Goal: Download file/media

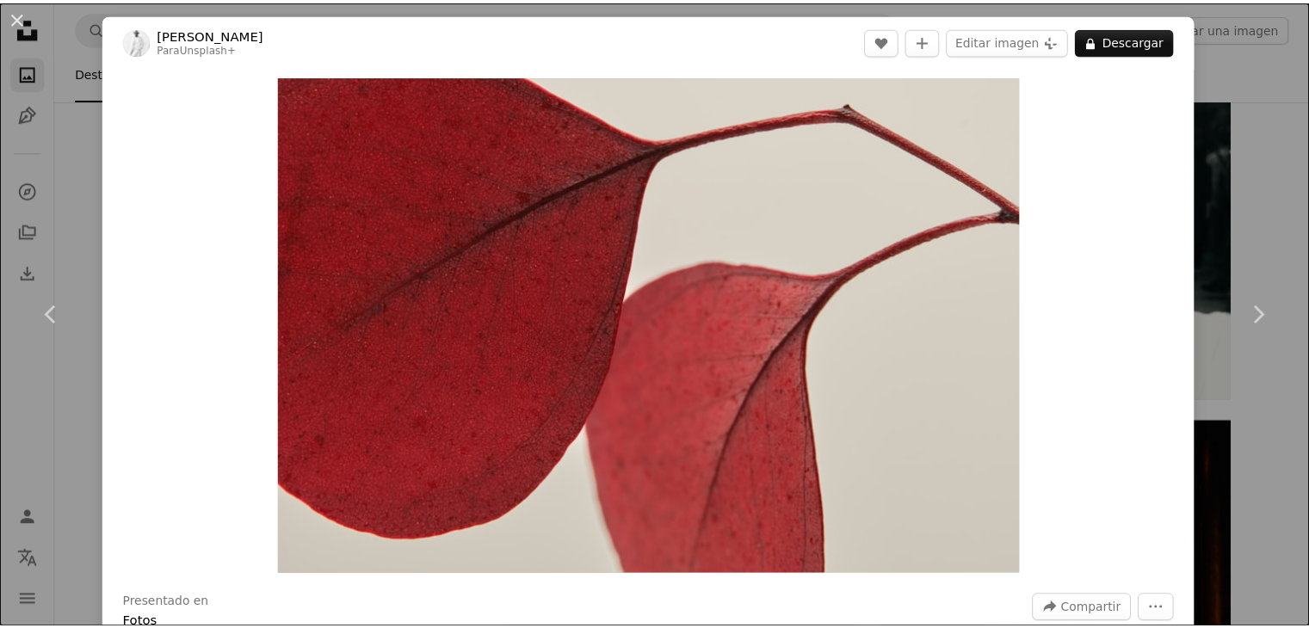
scroll to position [33900, 0]
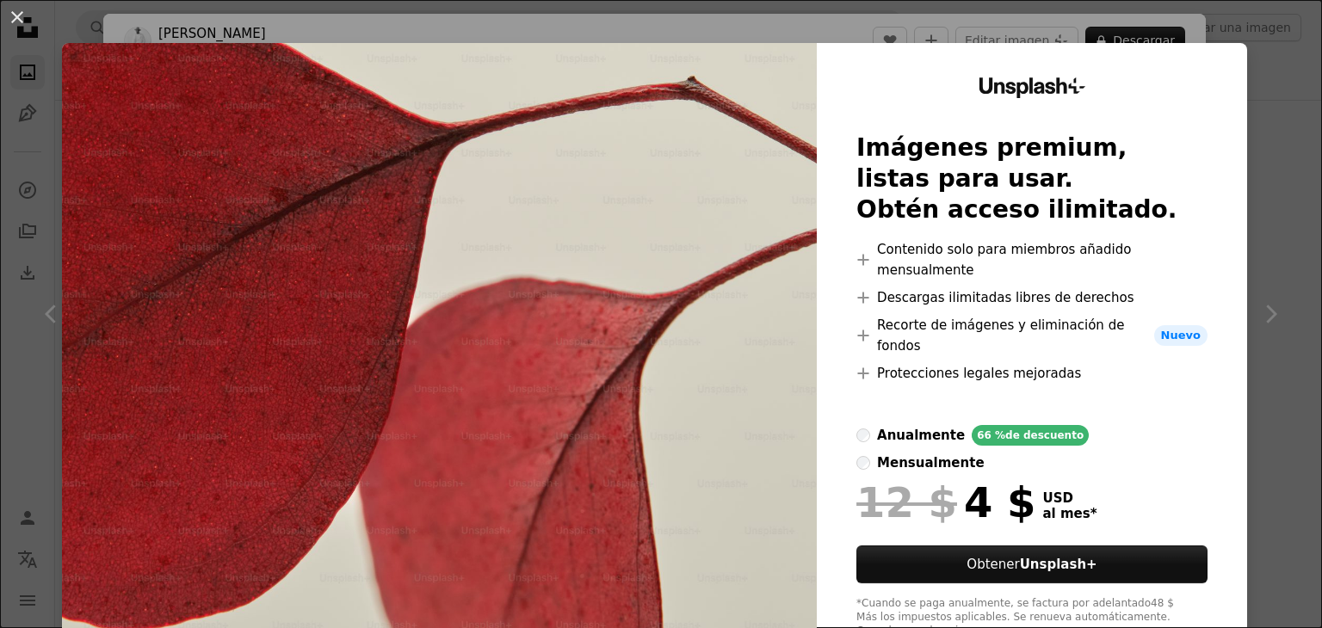
click at [1228, 30] on div "An X shape Unsplash+ Imágenes premium, listas para usar. Obtén acceso ilimitado…" at bounding box center [661, 314] width 1322 height 628
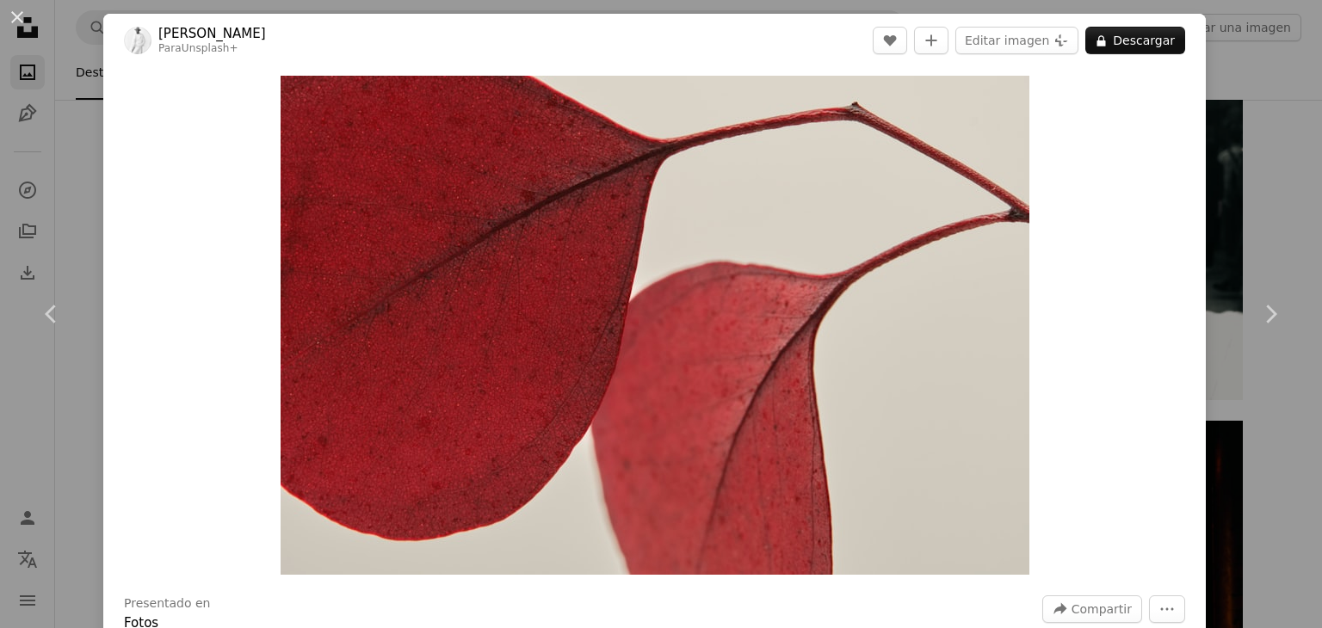
click at [1218, 84] on div "An X shape Chevron left Chevron right [PERSON_NAME] Para Unsplash+ A heart A pl…" at bounding box center [661, 314] width 1322 height 628
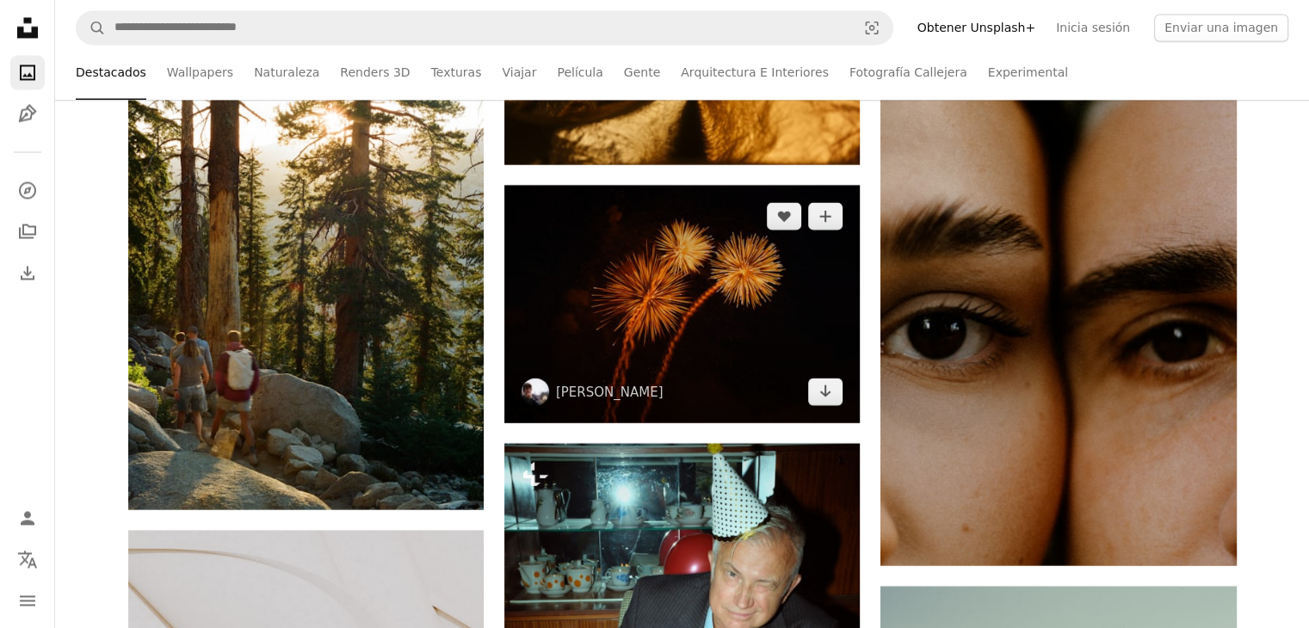
scroll to position [35621, 0]
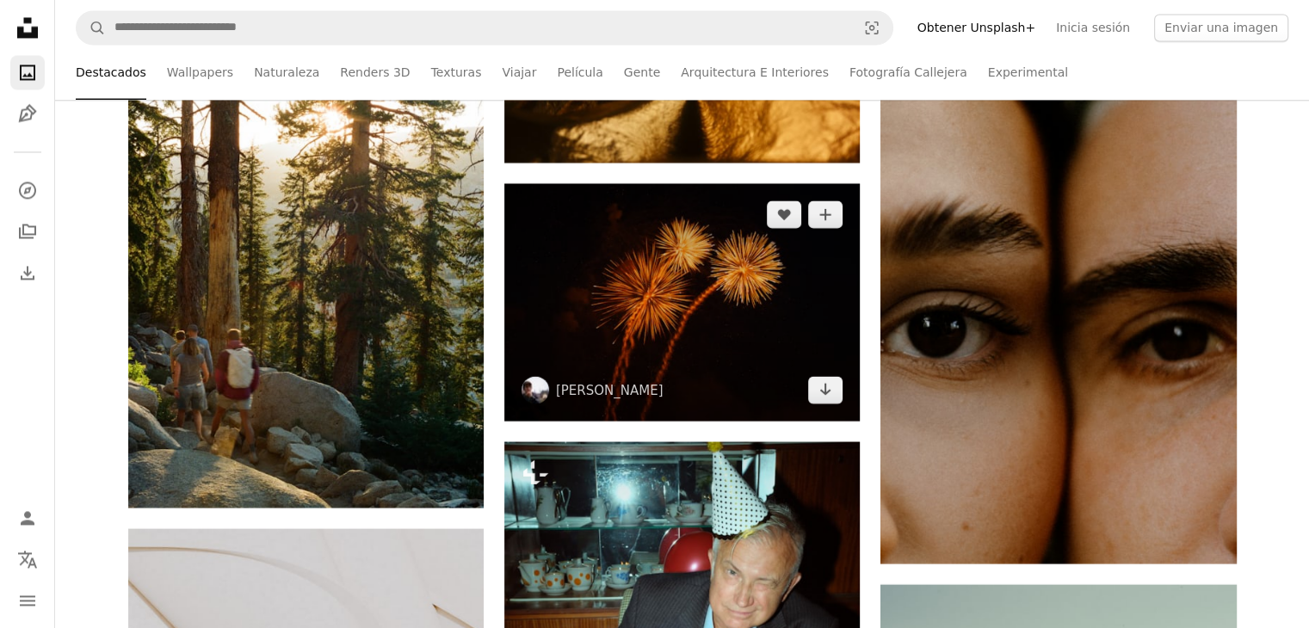
click at [772, 313] on img at bounding box center [681, 301] width 355 height 237
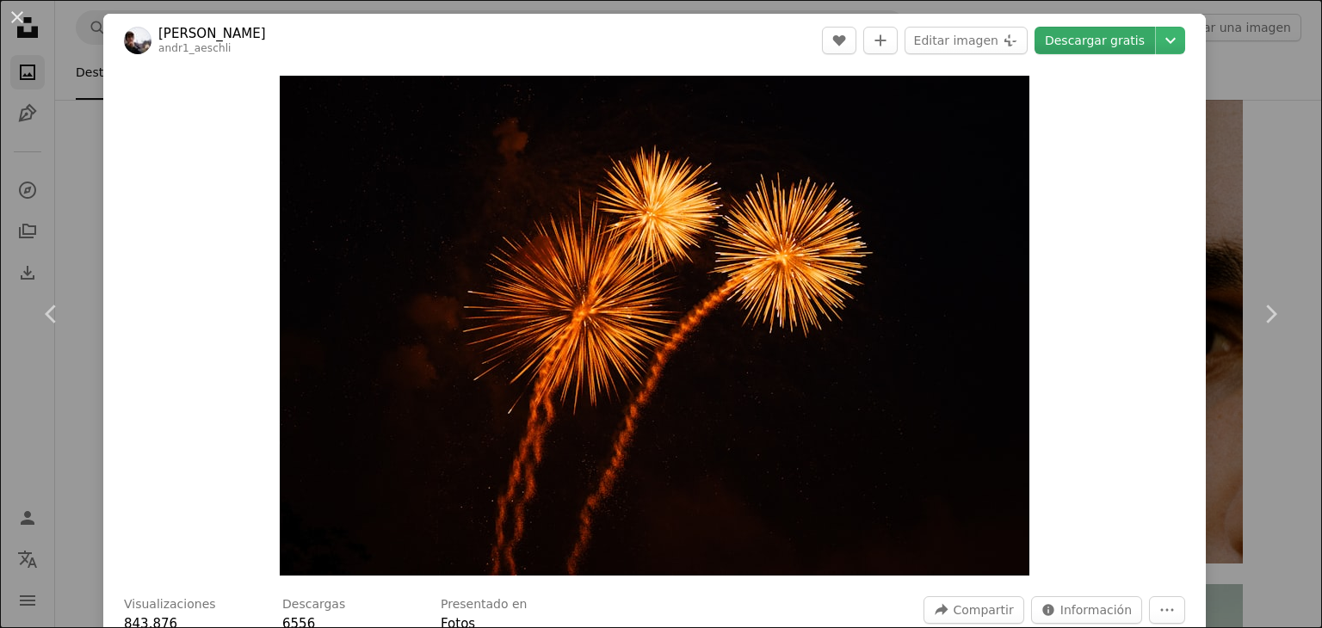
click at [1094, 46] on link "Descargar gratis" at bounding box center [1094, 41] width 120 height 28
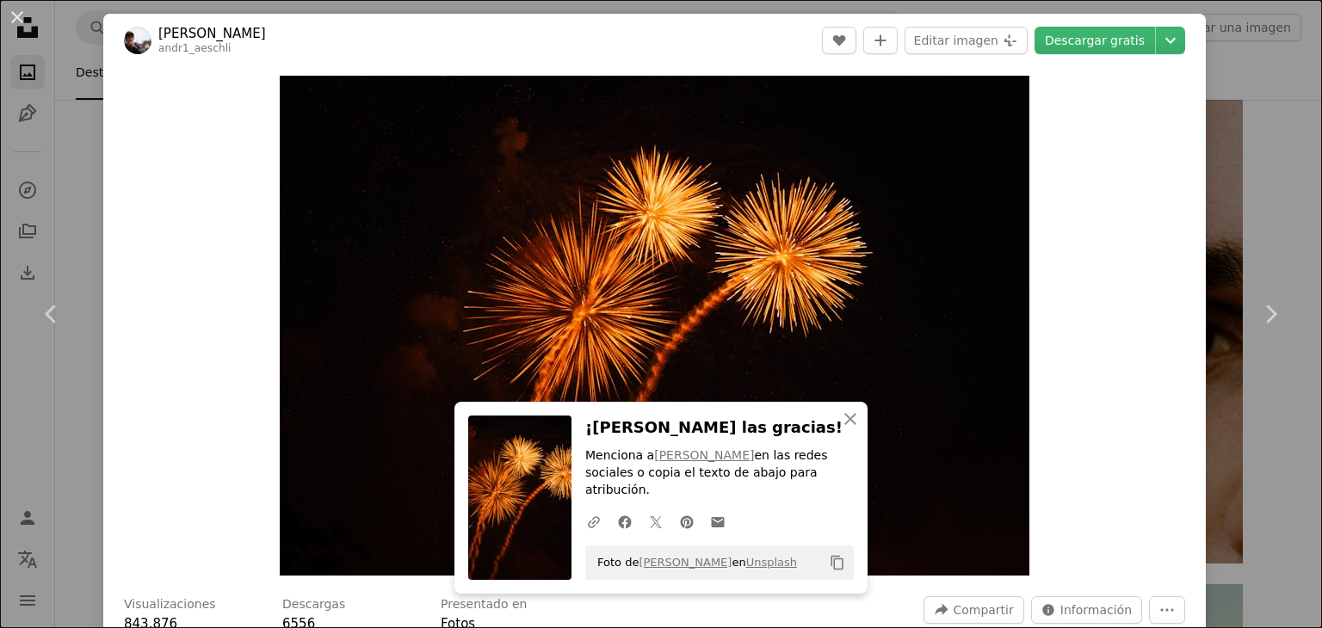
click at [1261, 175] on div "An X shape Chevron left Chevron right An X shape Cerrar ¡[PERSON_NAME] las grac…" at bounding box center [661, 314] width 1322 height 628
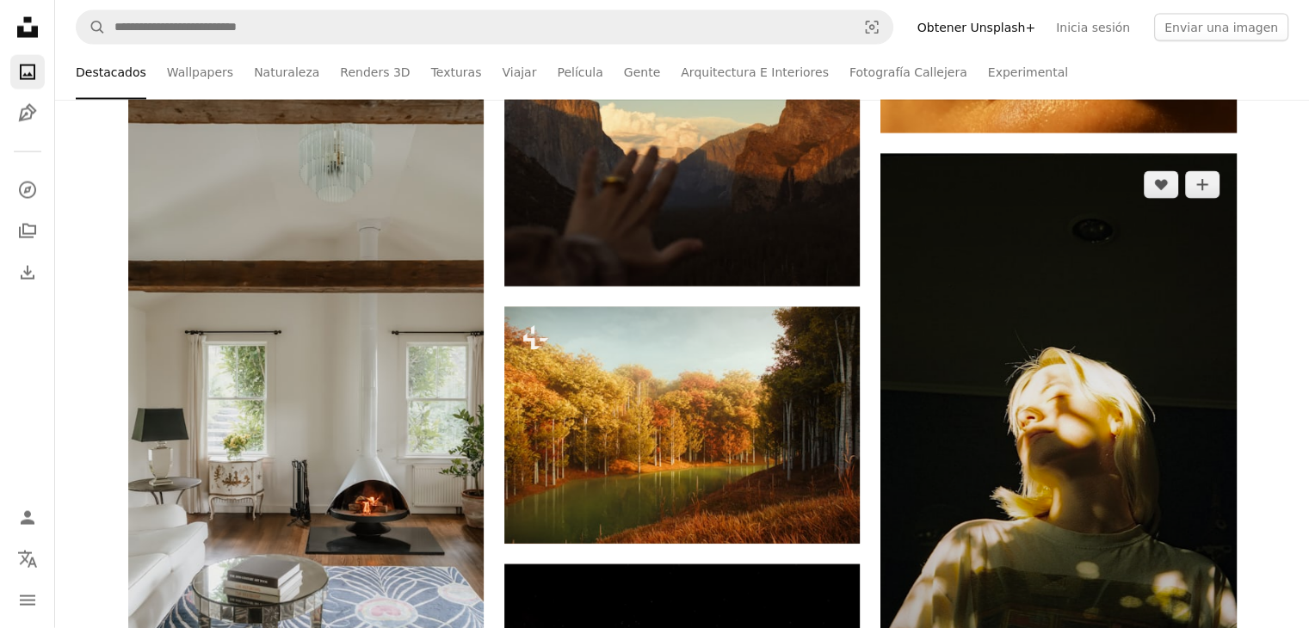
scroll to position [36396, 0]
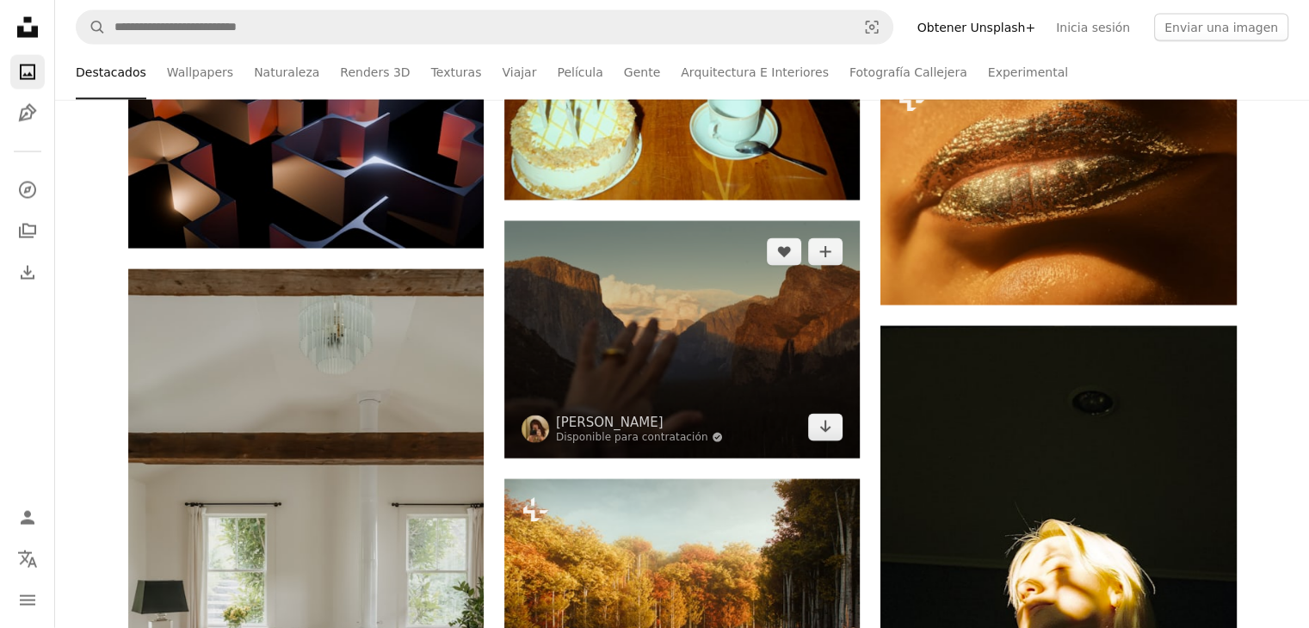
click at [786, 347] on img at bounding box center [681, 339] width 355 height 237
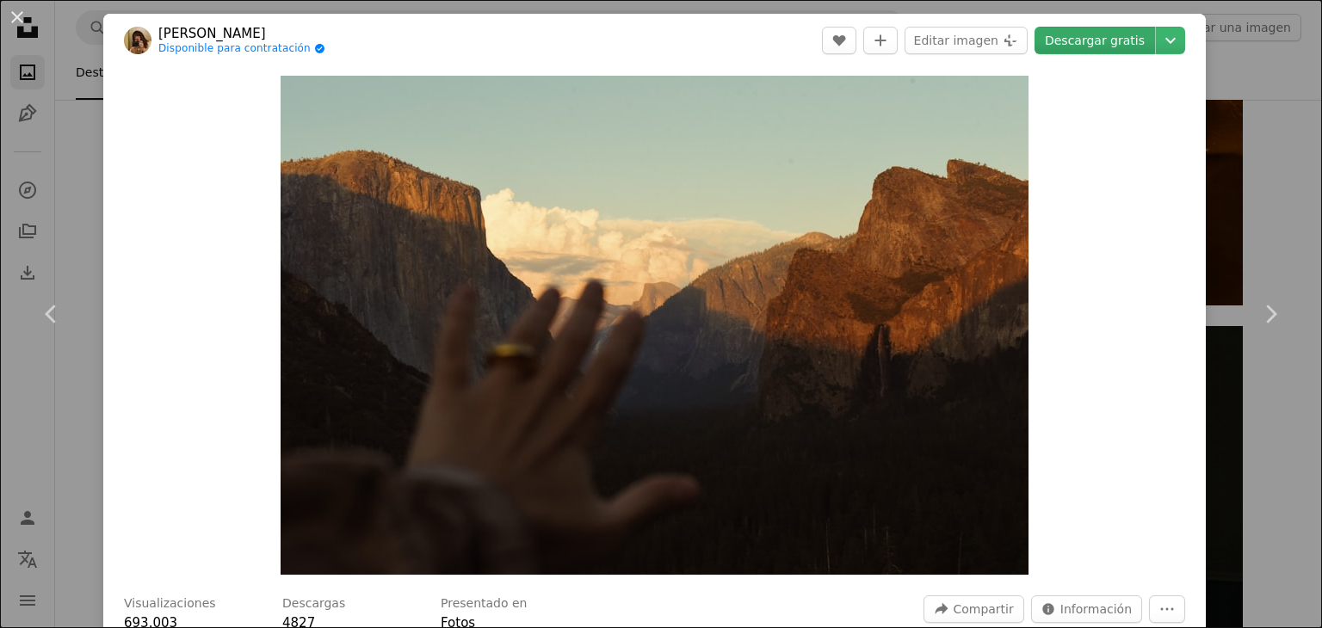
click at [1091, 42] on link "Descargar gratis" at bounding box center [1094, 41] width 120 height 28
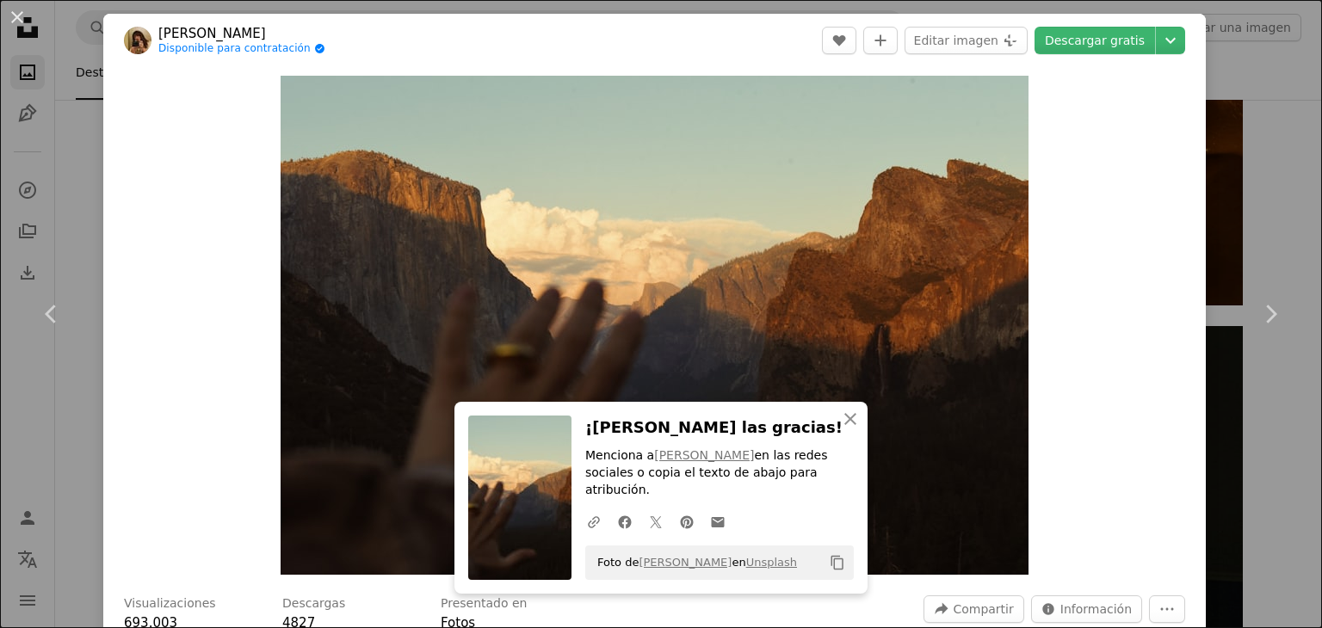
click at [1211, 79] on div "An X shape Chevron left Chevron right An X shape Cerrar ¡[PERSON_NAME] las grac…" at bounding box center [661, 314] width 1322 height 628
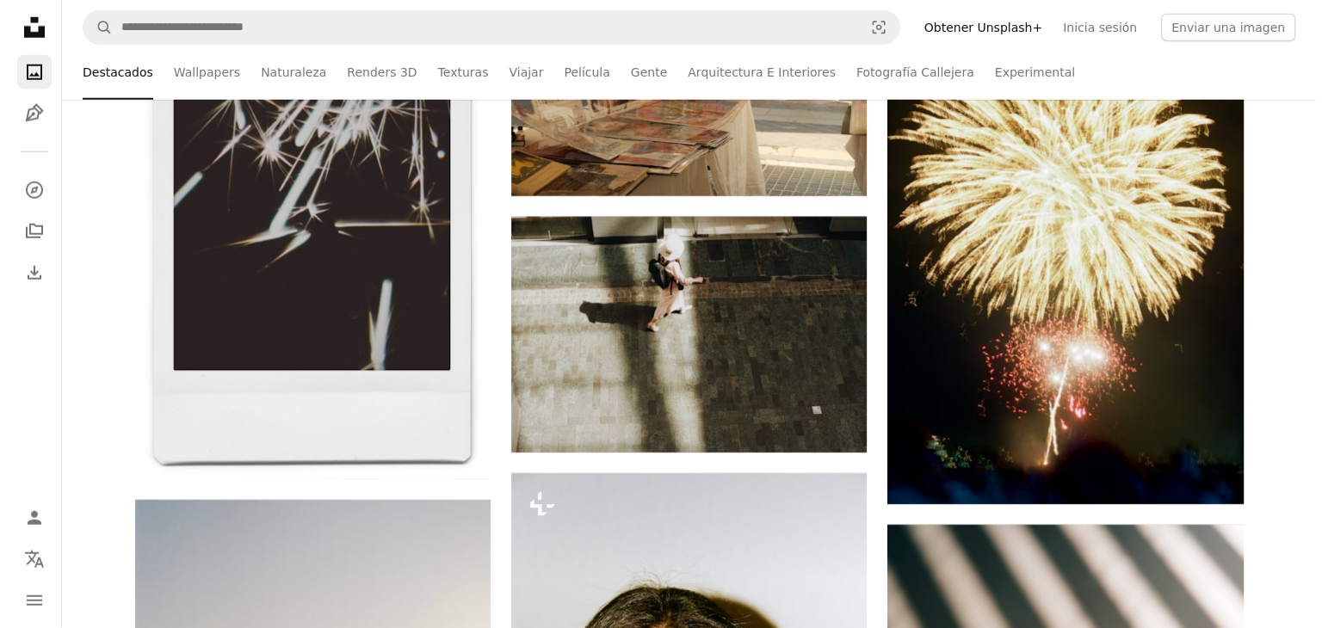
scroll to position [50421, 0]
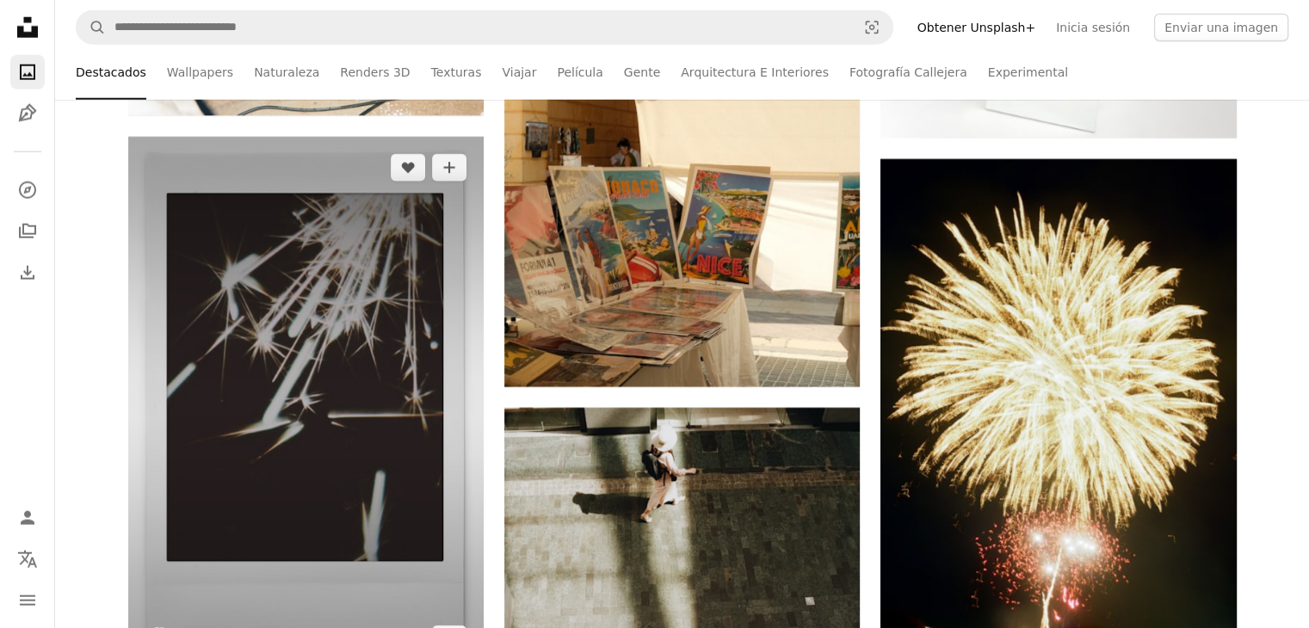
click at [309, 345] on img at bounding box center [305, 403] width 355 height 533
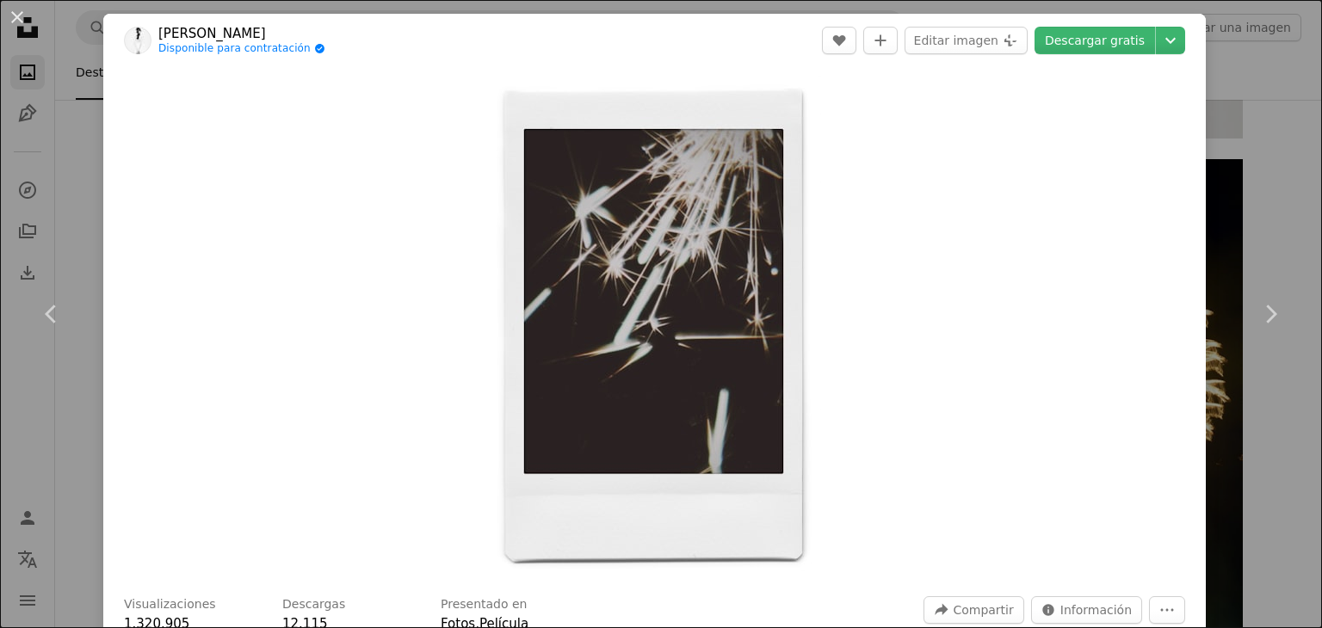
click at [1233, 114] on div "An X shape Chevron left Chevron right [PERSON_NAME] Disponible para contratació…" at bounding box center [661, 314] width 1322 height 628
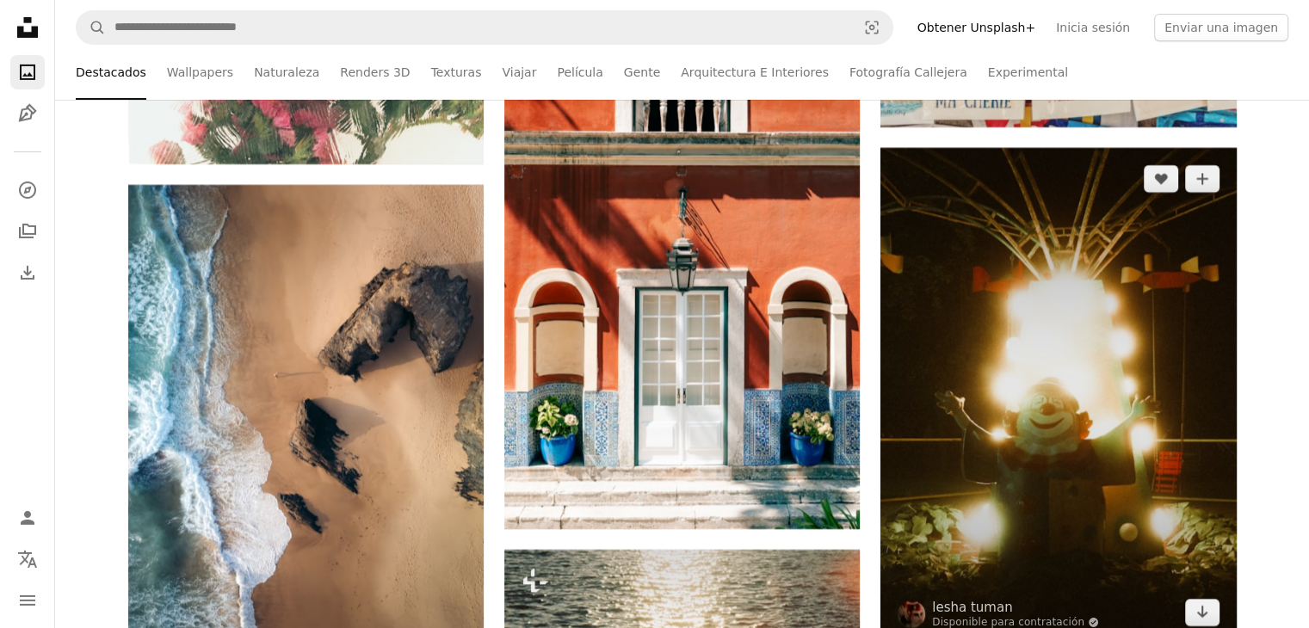
scroll to position [51711, 0]
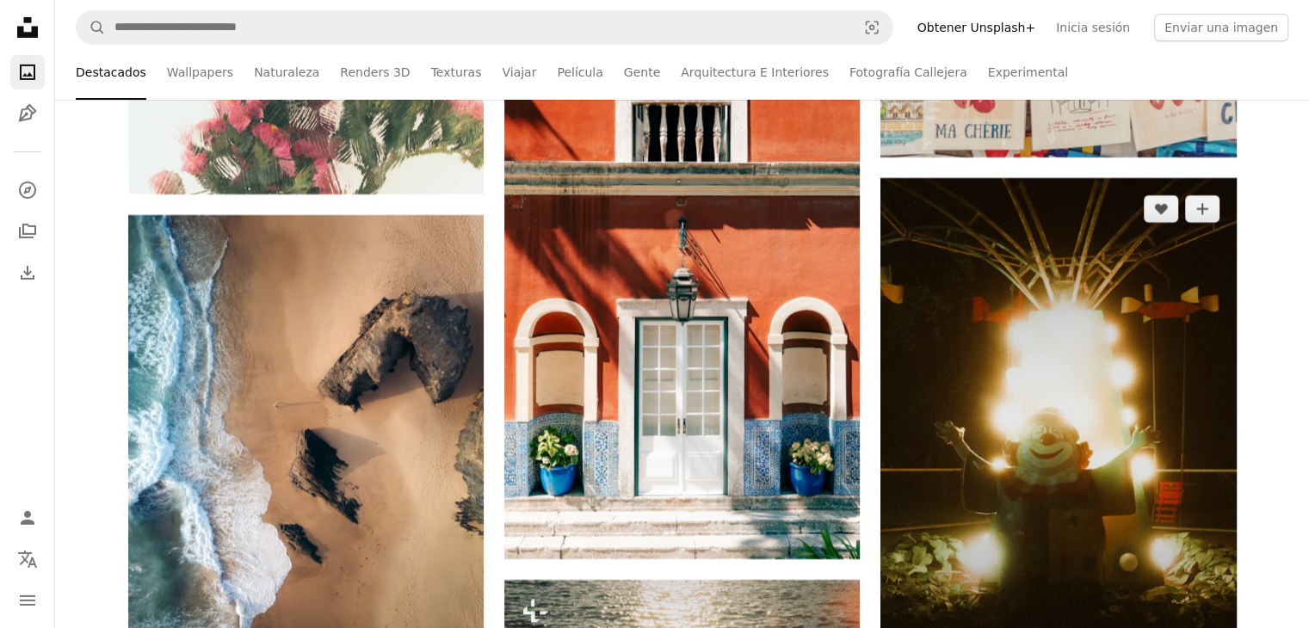
click at [1024, 412] on img at bounding box center [1057, 426] width 355 height 496
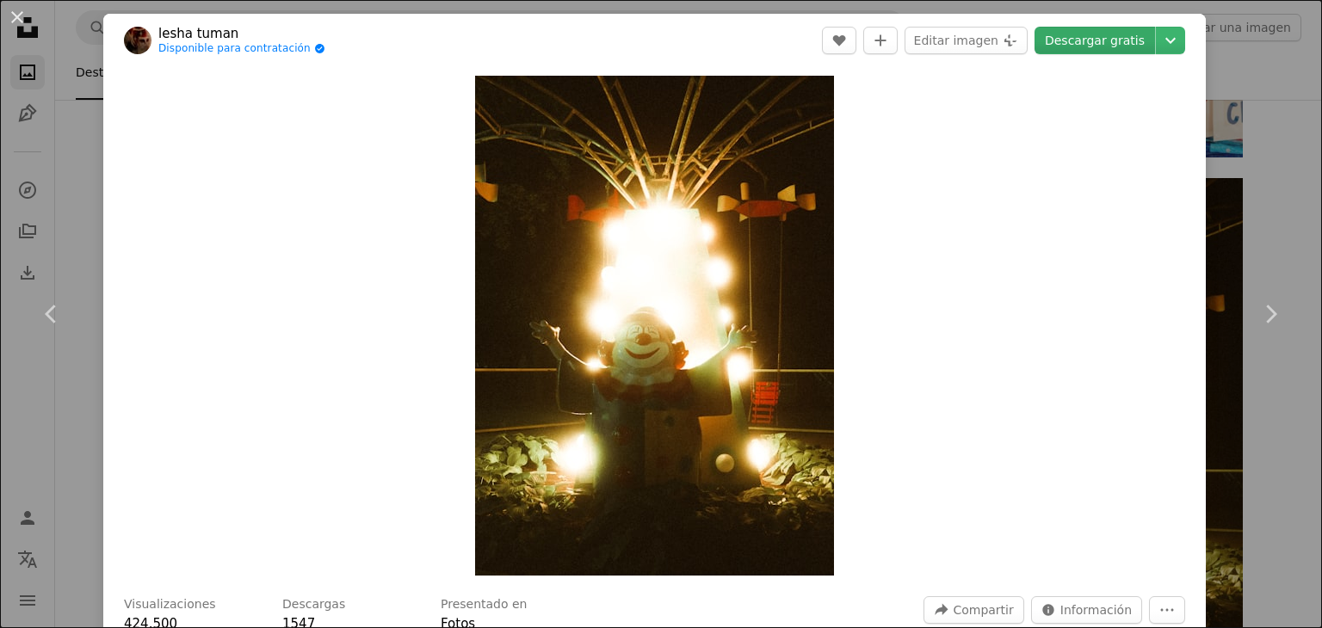
click at [1091, 46] on link "Descargar gratis" at bounding box center [1094, 41] width 120 height 28
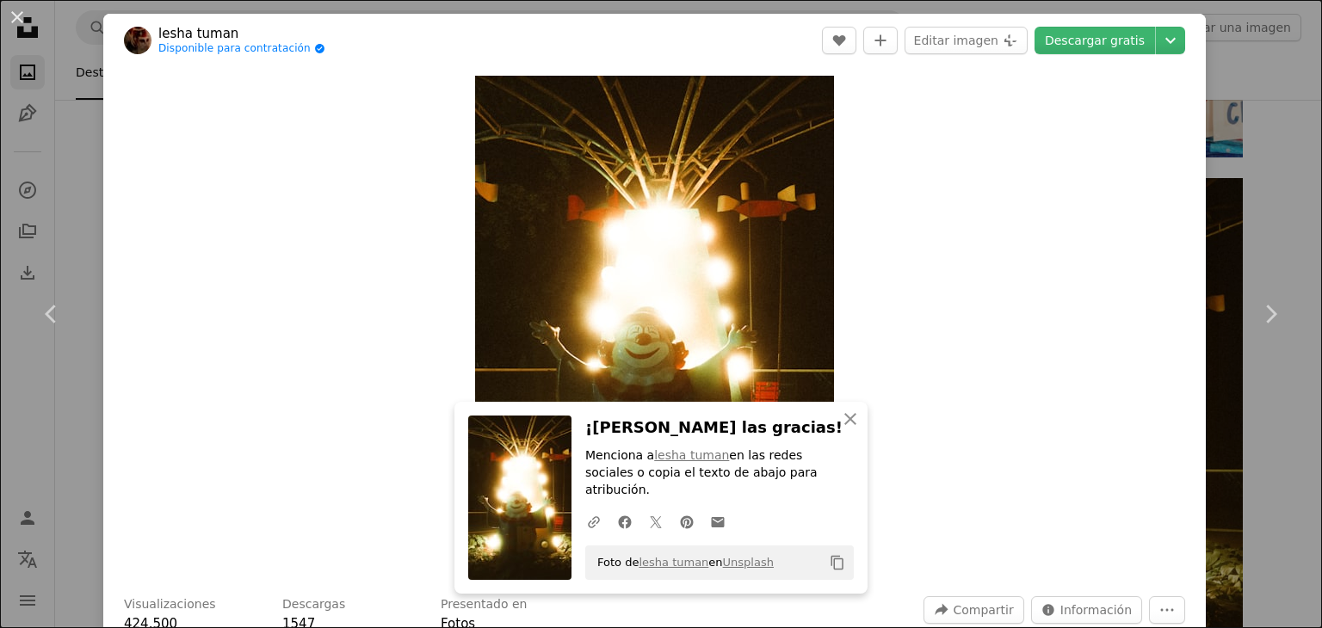
click at [1227, 107] on div "An X shape Chevron left Chevron right An X shape Cerrar ¡[PERSON_NAME] las grac…" at bounding box center [661, 314] width 1322 height 628
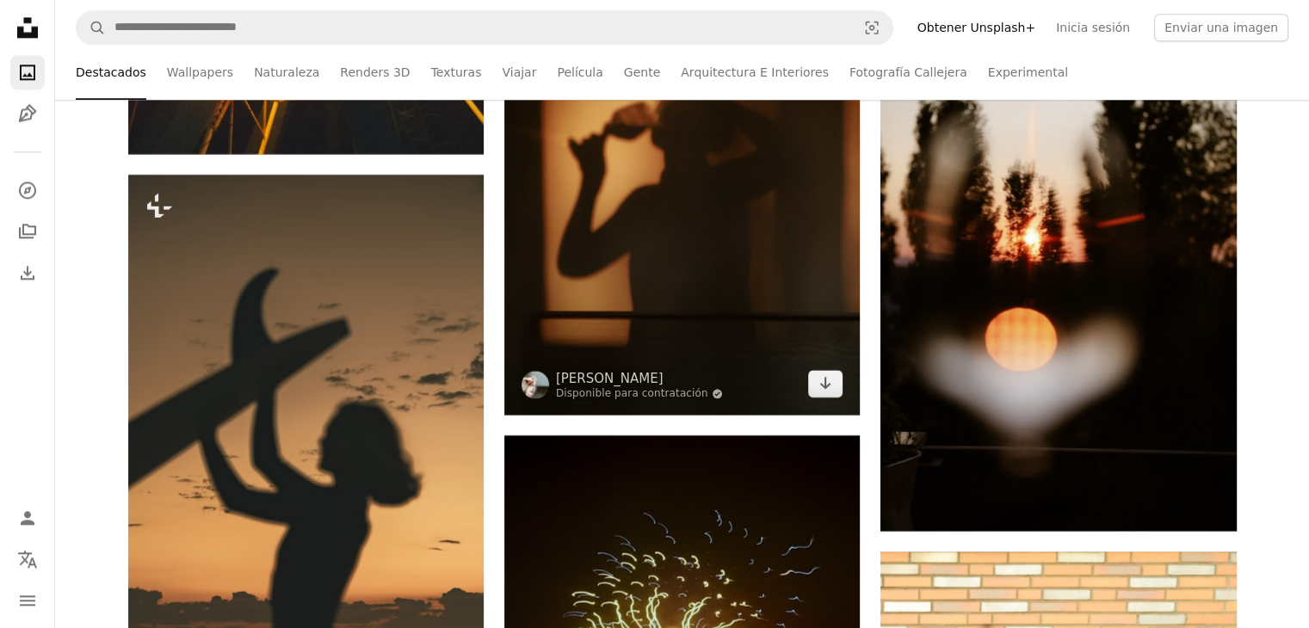
scroll to position [54723, 0]
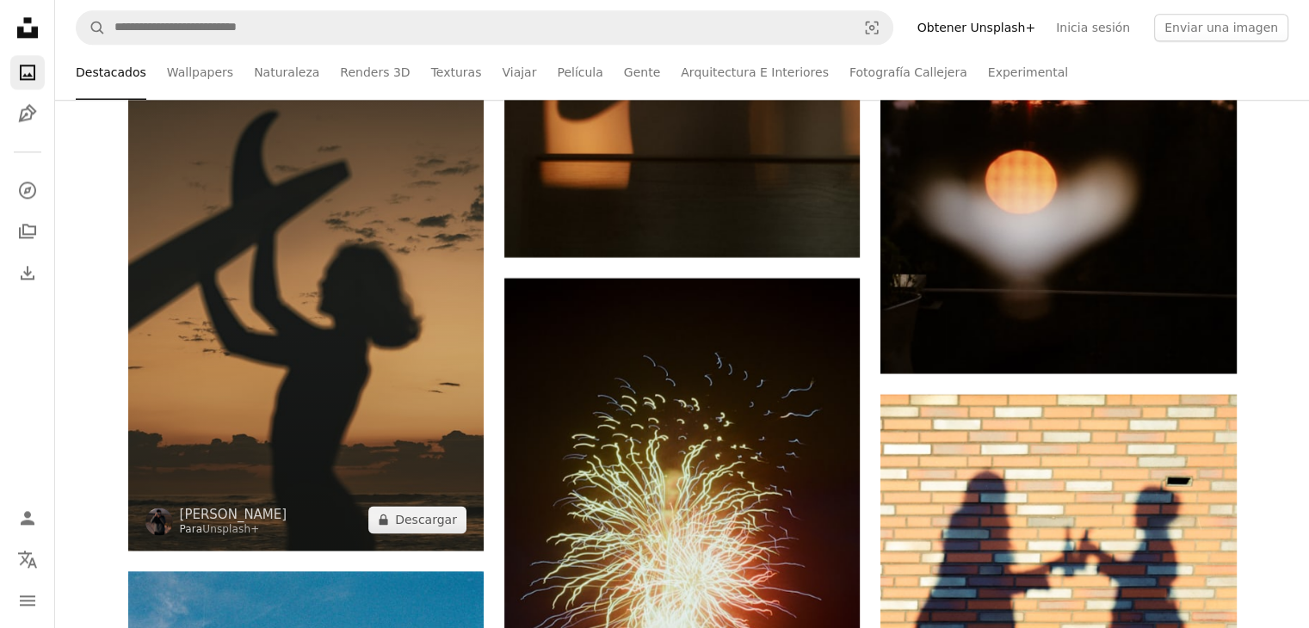
click at [269, 285] on img at bounding box center [305, 283] width 355 height 533
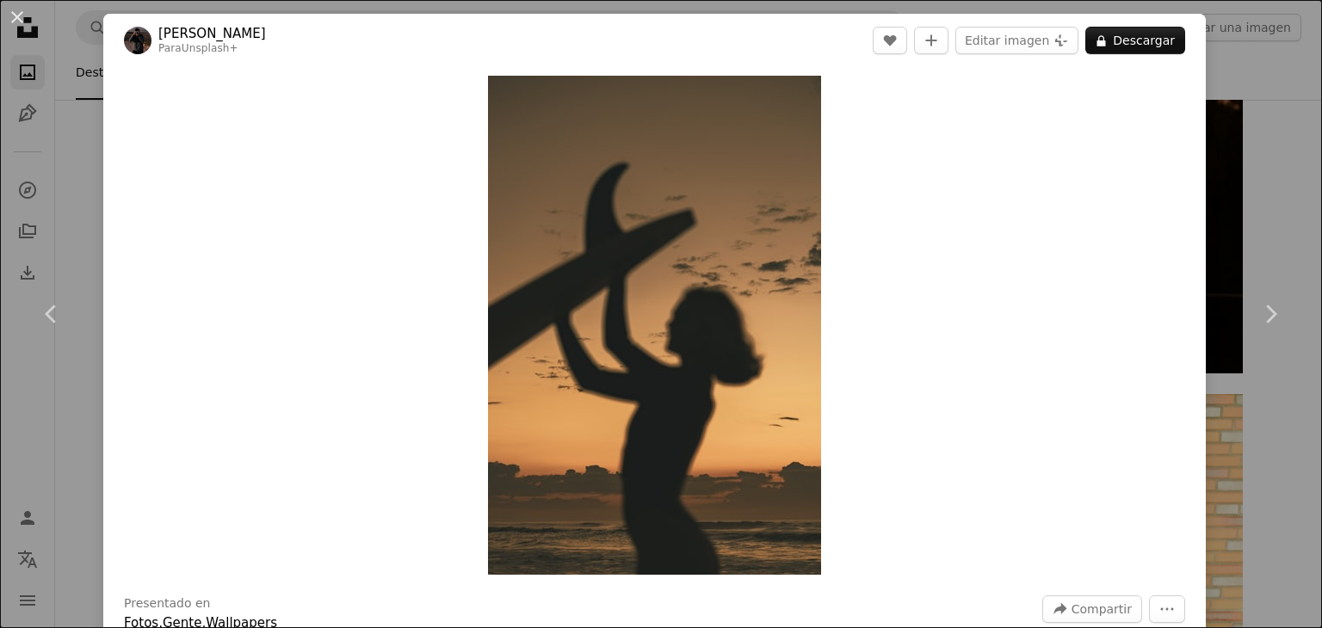
click at [1287, 151] on div "An X shape Chevron left Chevron right [PERSON_NAME] Para Unsplash+ A heart A pl…" at bounding box center [661, 314] width 1322 height 628
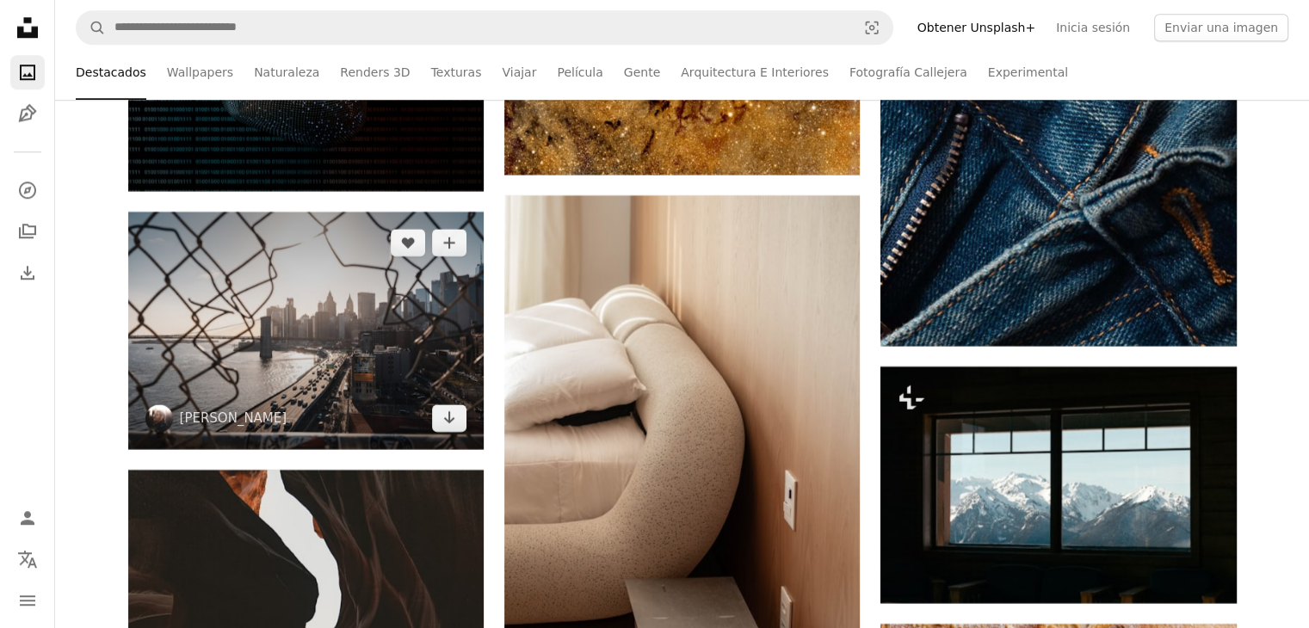
scroll to position [59971, 0]
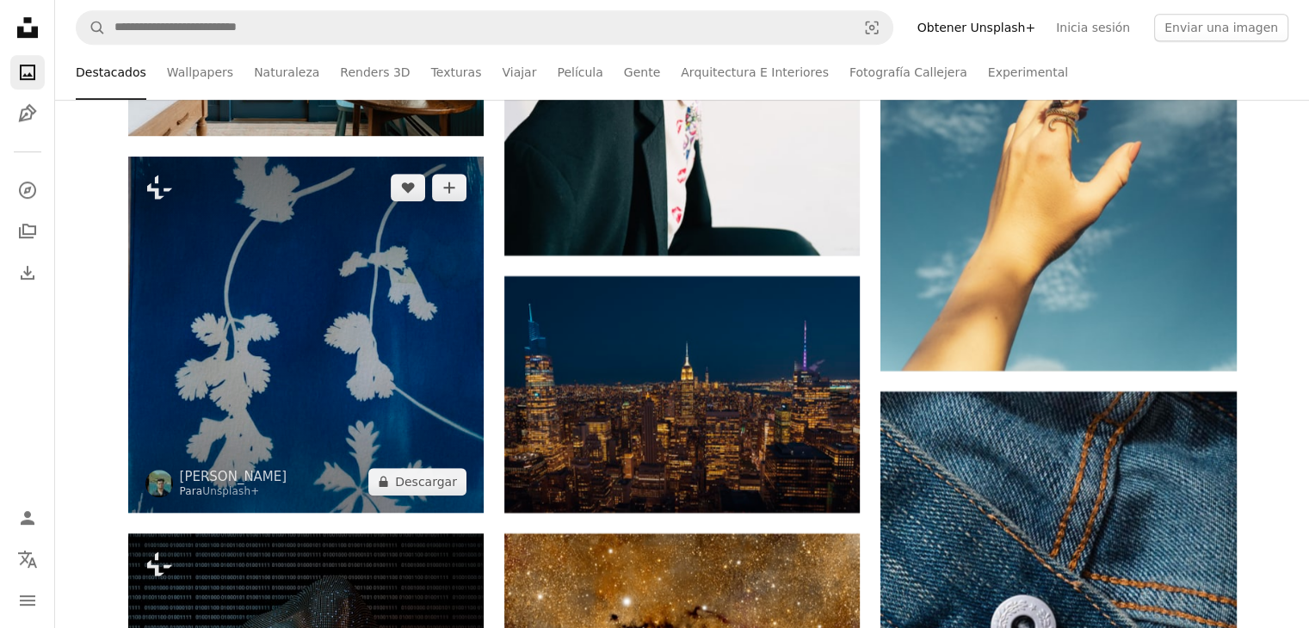
click at [324, 347] on img at bounding box center [305, 334] width 355 height 355
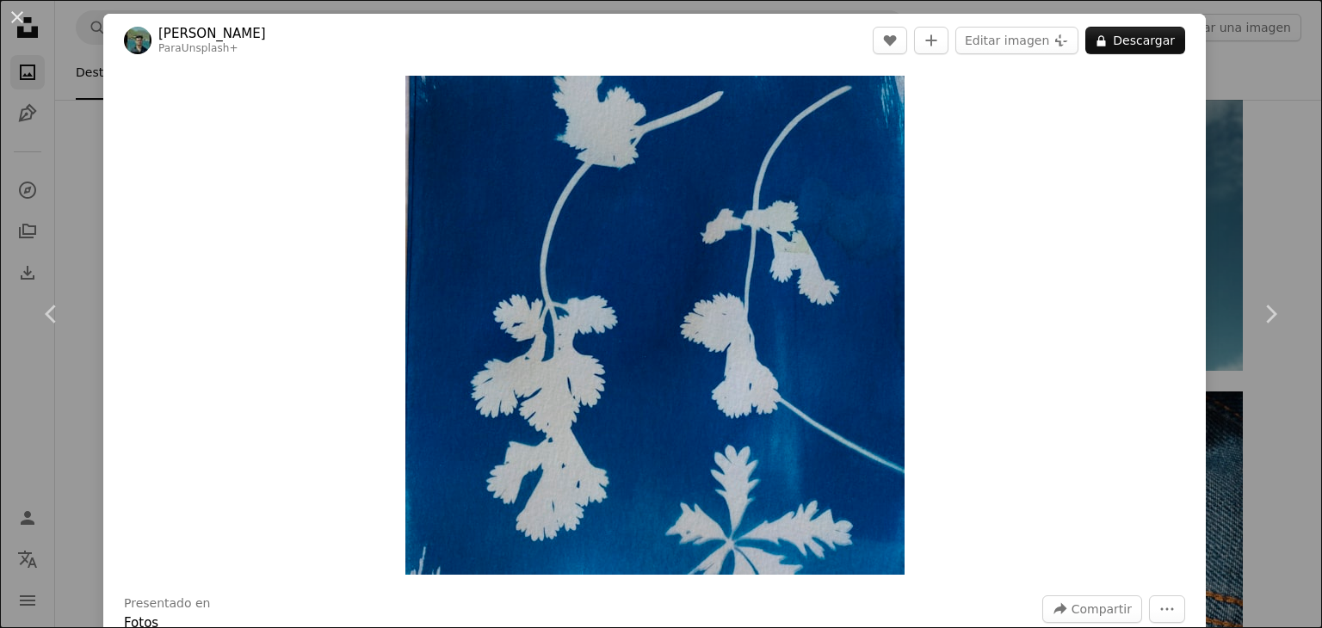
click at [1214, 205] on div "An X shape Chevron left Chevron right [PERSON_NAME] Para Unsplash+ A heart A pl…" at bounding box center [661, 314] width 1322 height 628
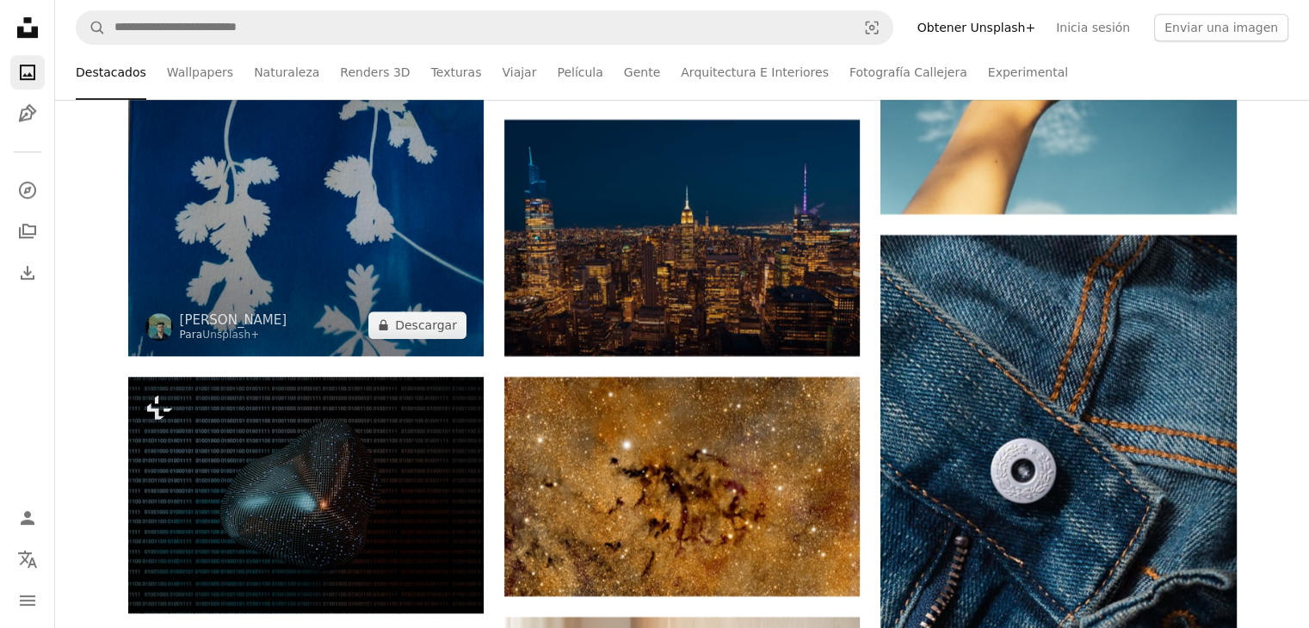
scroll to position [59885, 0]
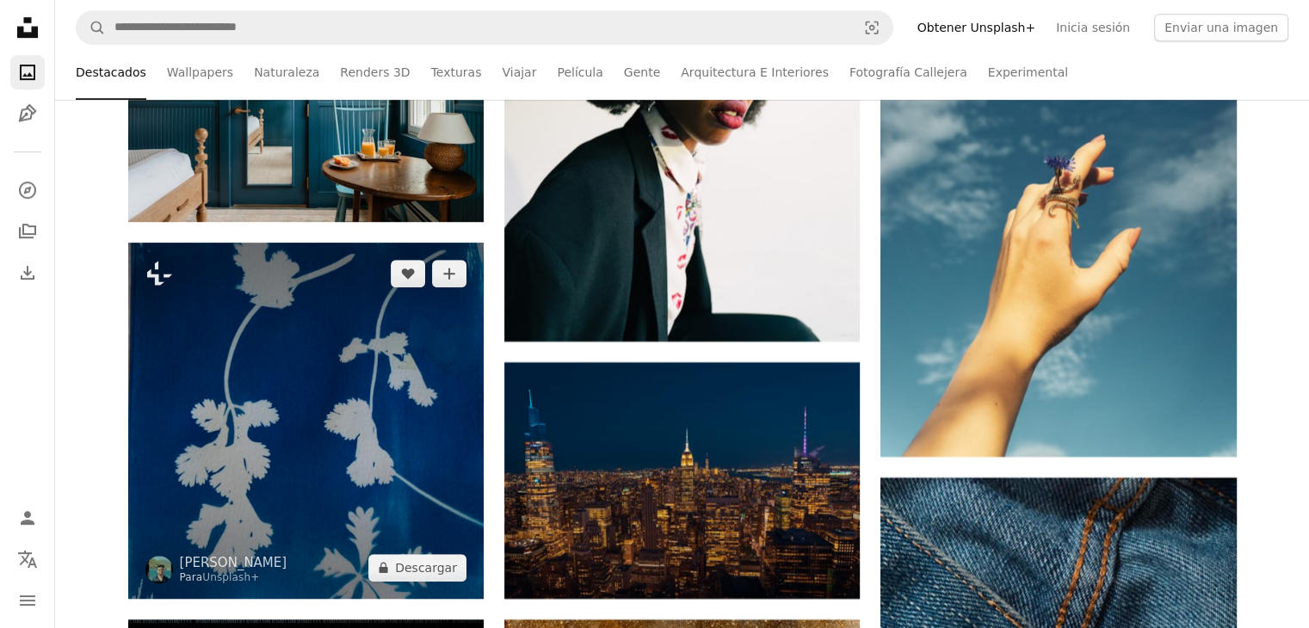
click at [358, 411] on img at bounding box center [305, 420] width 355 height 355
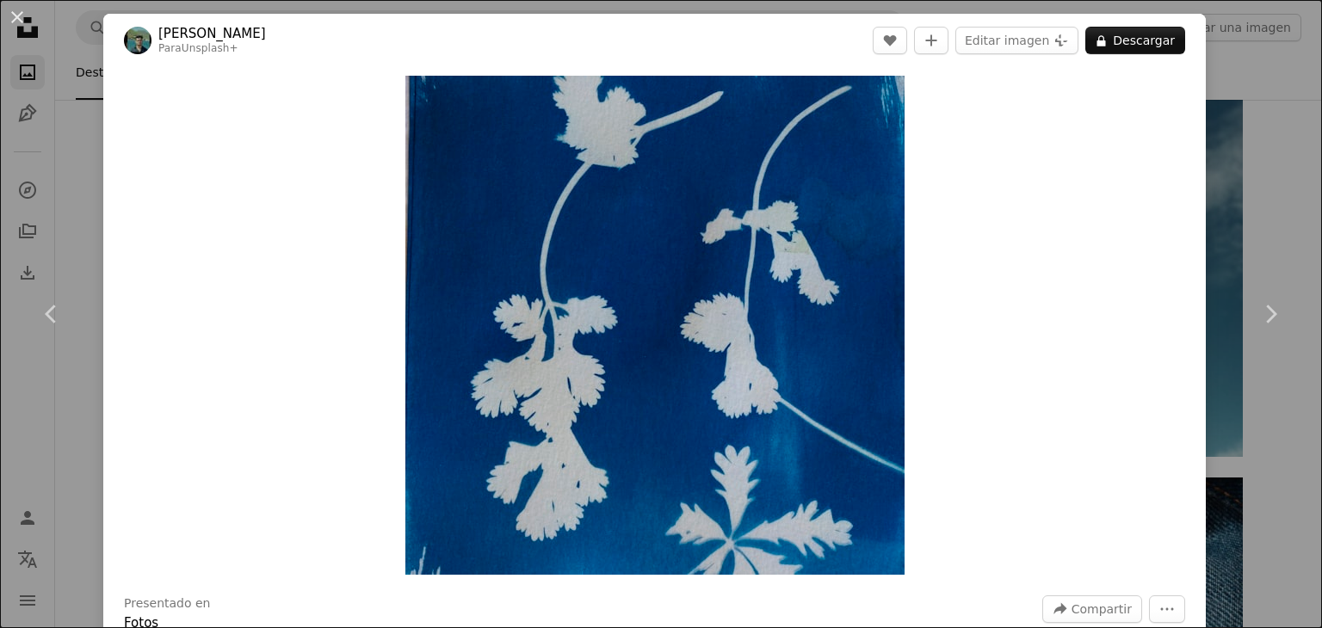
click at [1239, 183] on div "An X shape Chevron left Chevron right [PERSON_NAME] Para Unsplash+ A heart A pl…" at bounding box center [661, 314] width 1322 height 628
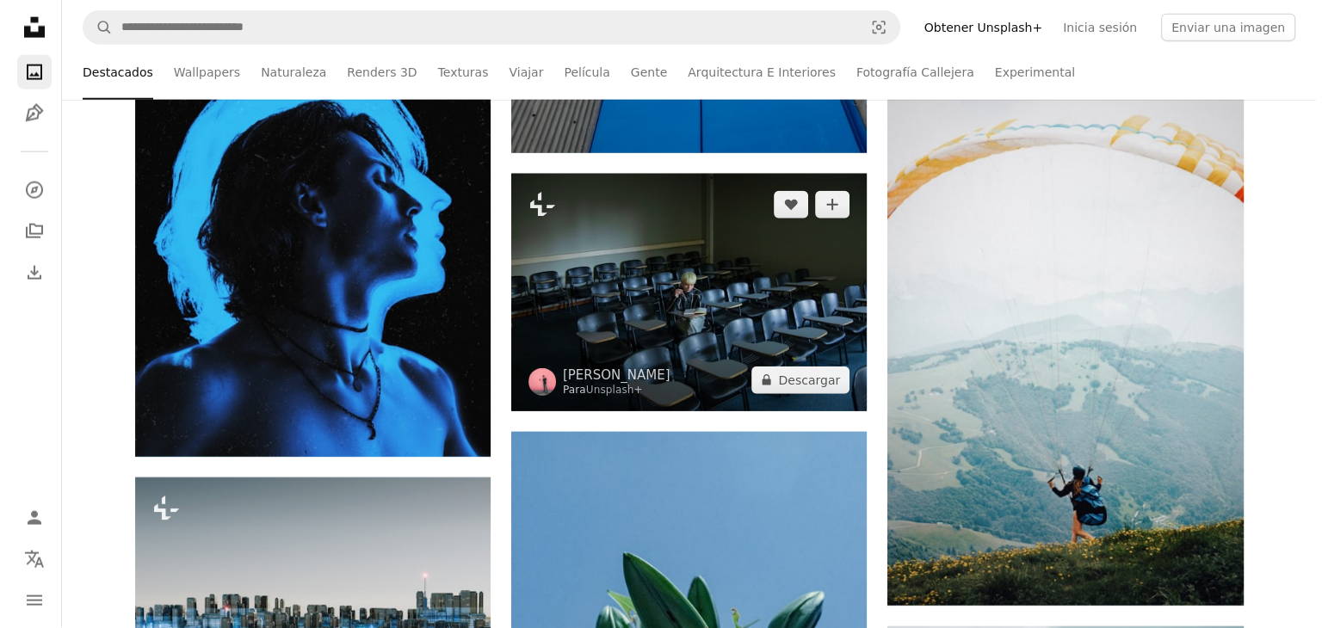
scroll to position [102218, 0]
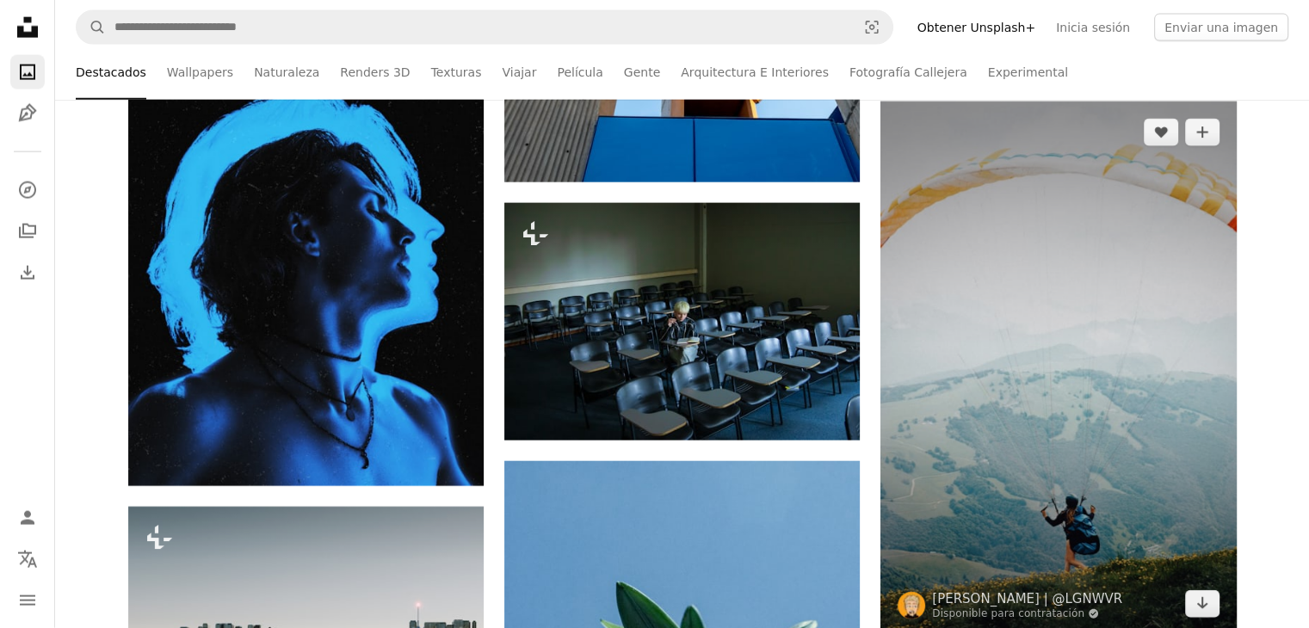
click at [1070, 238] on img at bounding box center [1057, 368] width 355 height 533
click at [1048, 237] on img at bounding box center [1057, 368] width 355 height 533
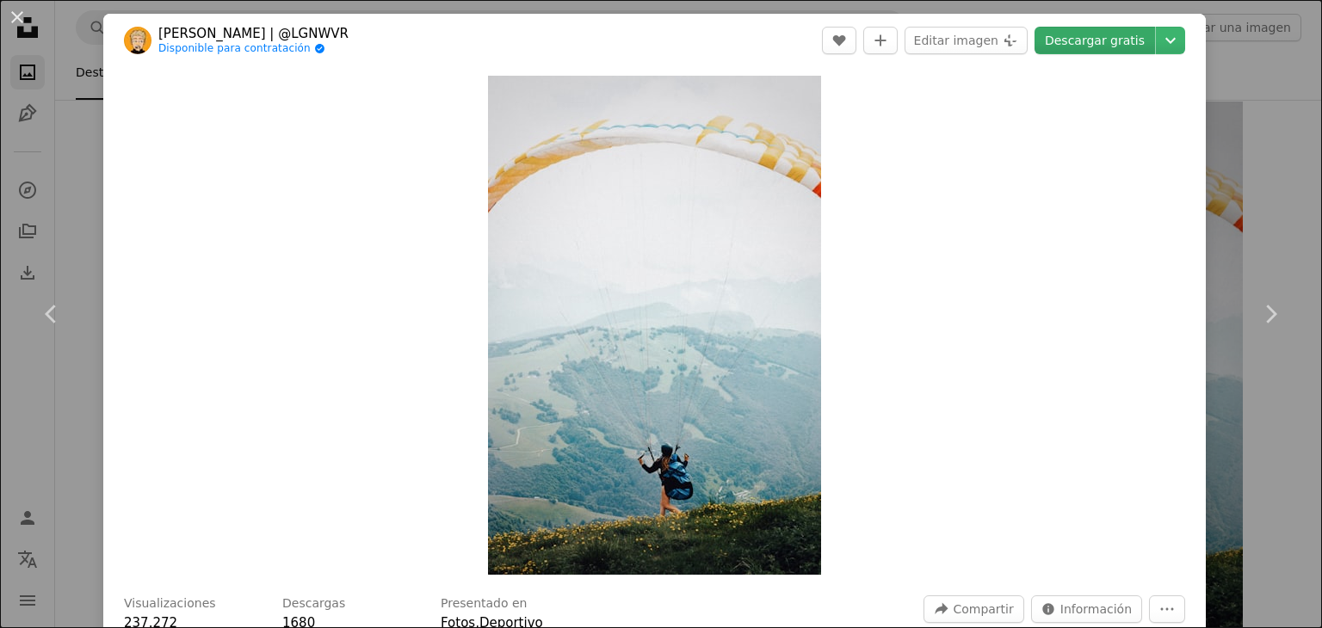
click at [1113, 50] on link "Descargar gratis" at bounding box center [1094, 41] width 120 height 28
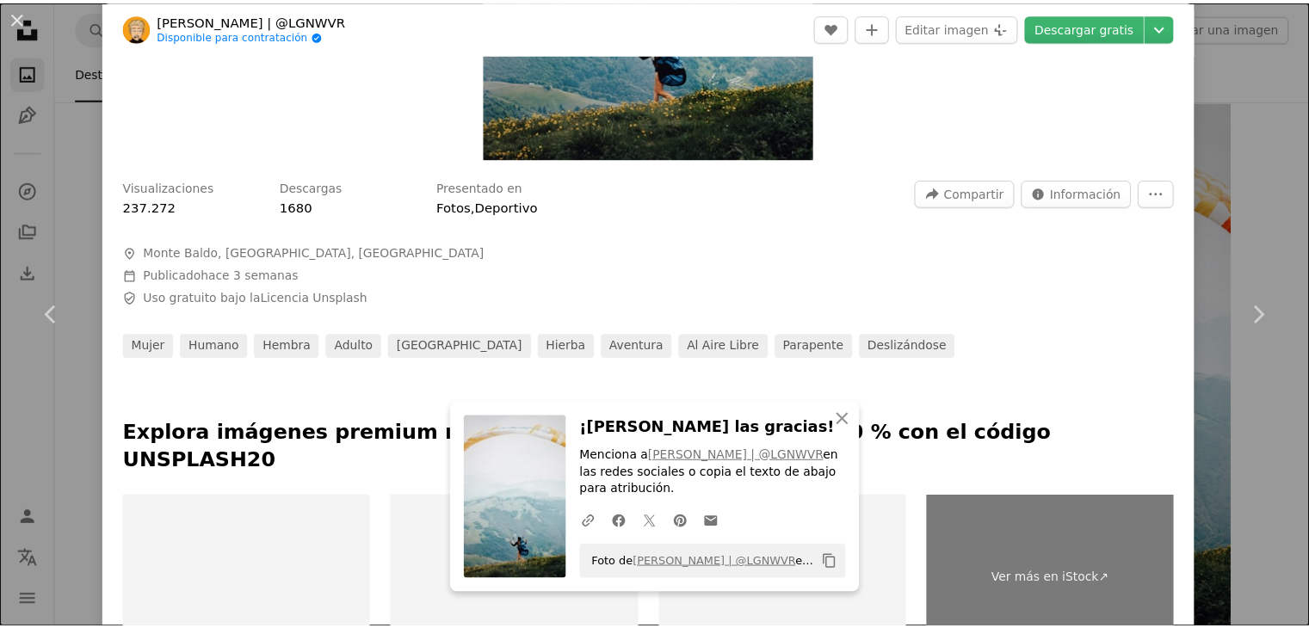
scroll to position [516, 0]
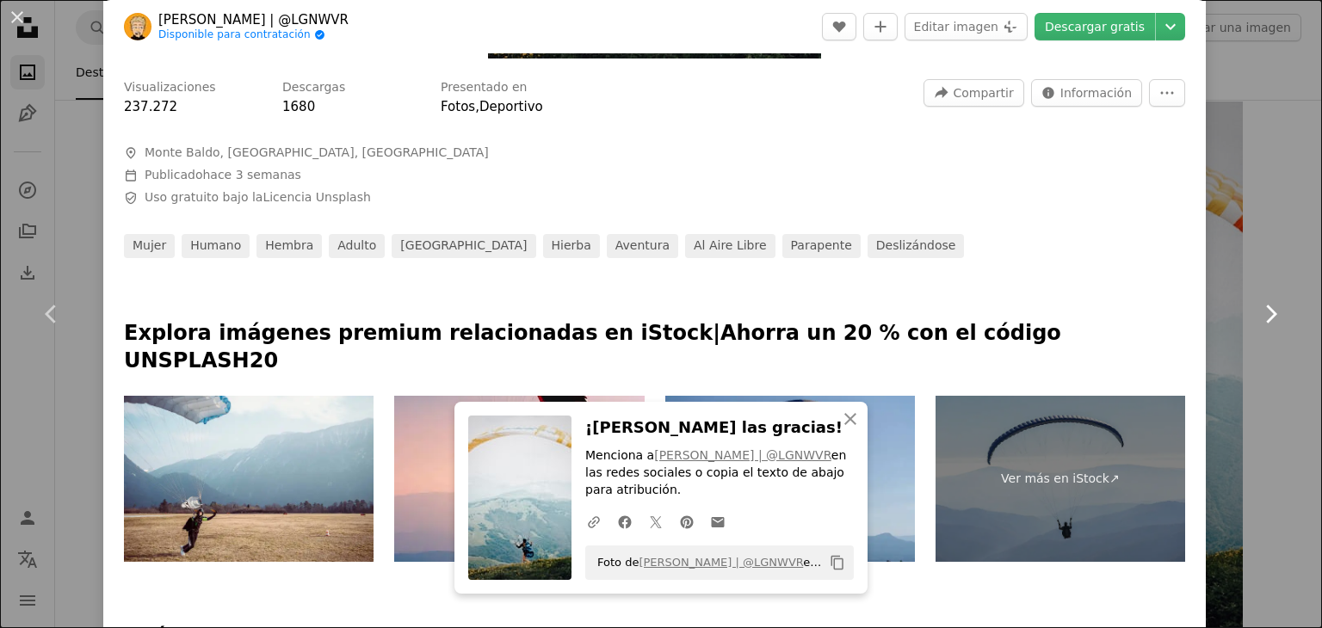
click at [1218, 362] on link "Chevron right" at bounding box center [1269, 313] width 103 height 165
click at [1229, 132] on div "An X shape Chevron left Chevron right An X shape Cerrar ¡[PERSON_NAME] las grac…" at bounding box center [661, 314] width 1322 height 628
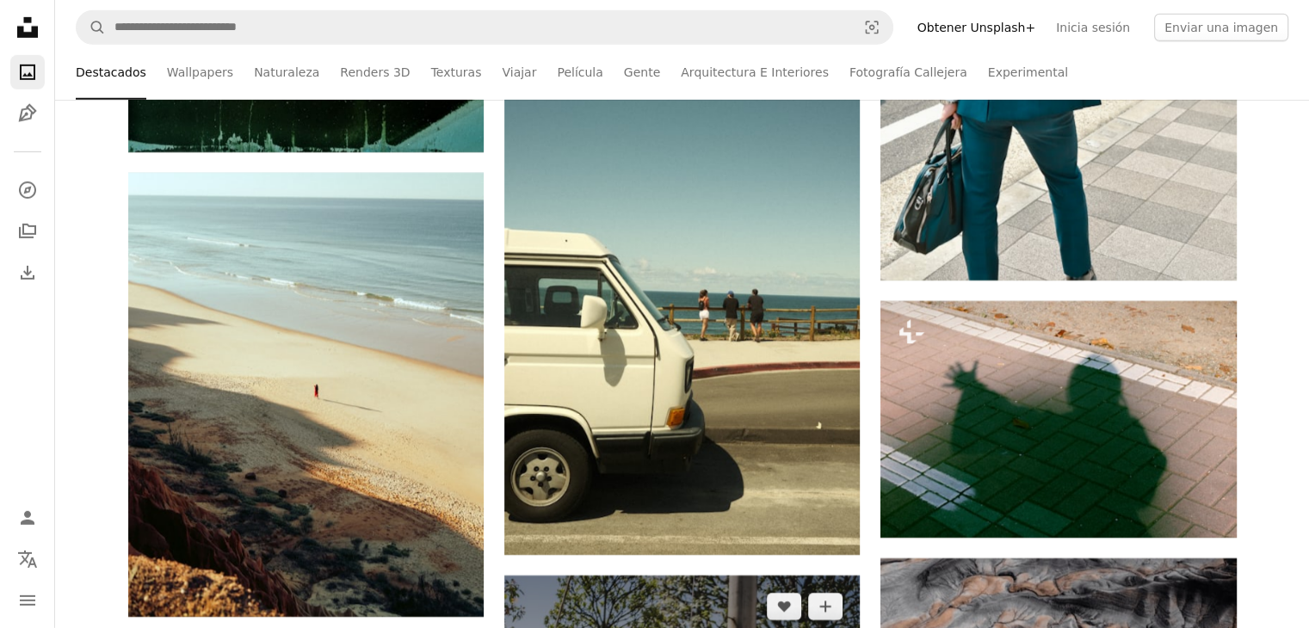
scroll to position [103680, 0]
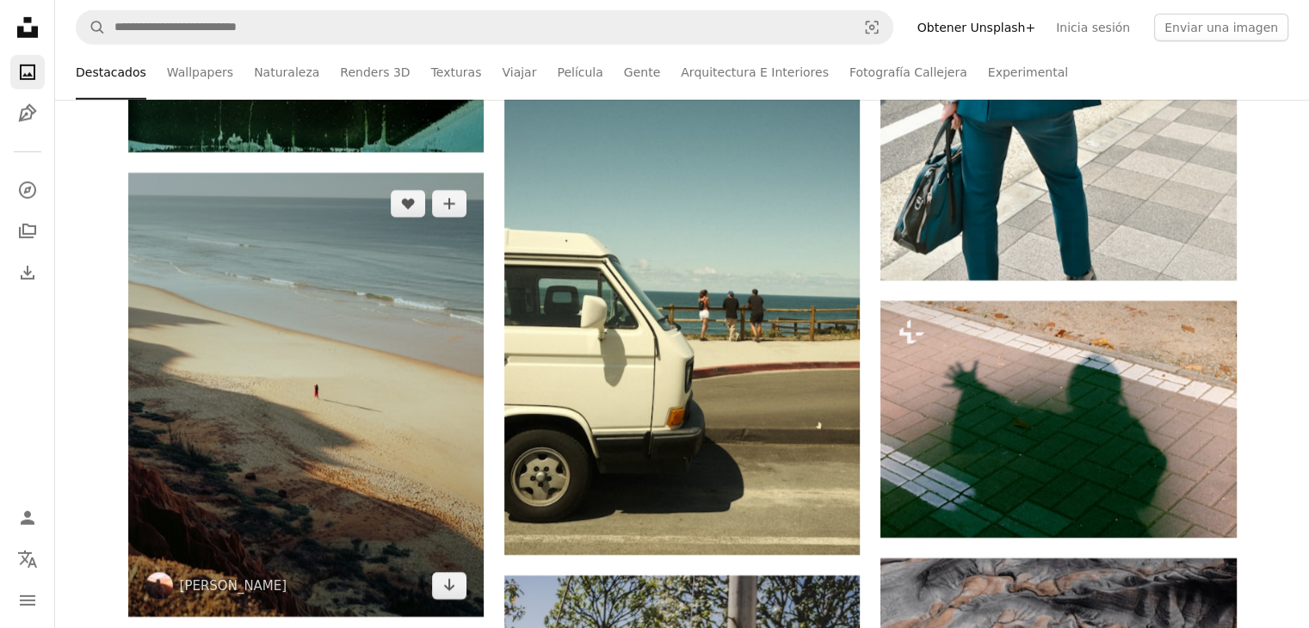
click at [222, 413] on img at bounding box center [305, 395] width 355 height 445
click at [291, 385] on img at bounding box center [305, 395] width 355 height 445
click at [407, 441] on img at bounding box center [305, 395] width 355 height 445
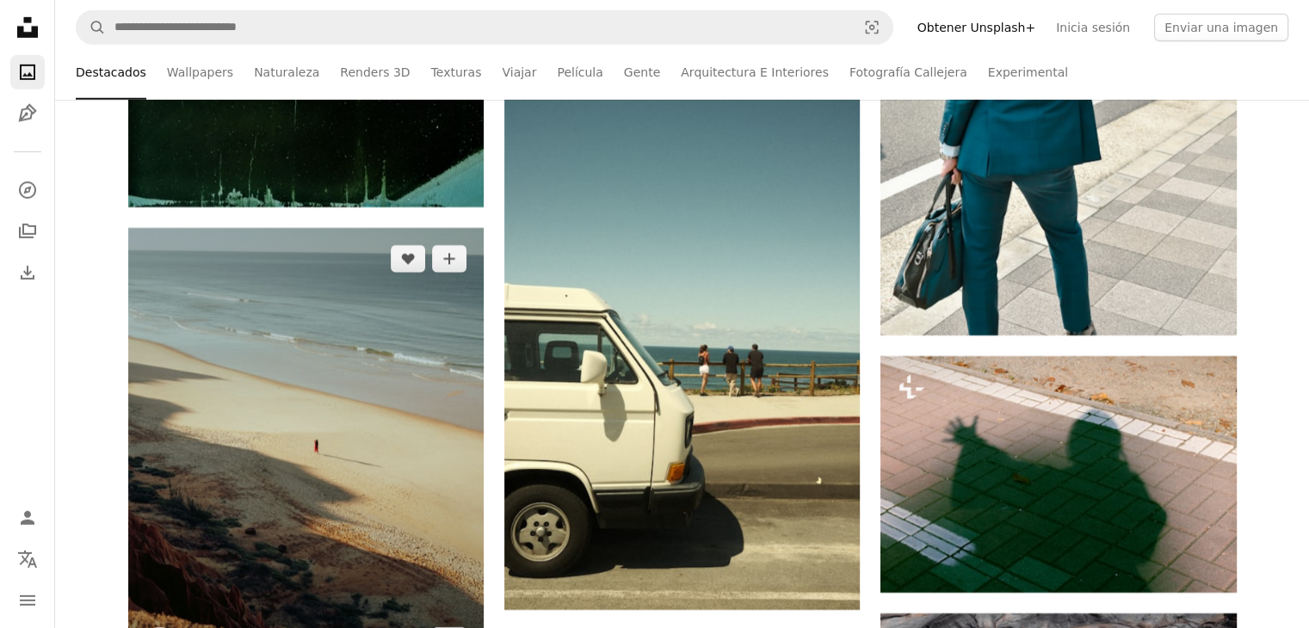
scroll to position [103594, 0]
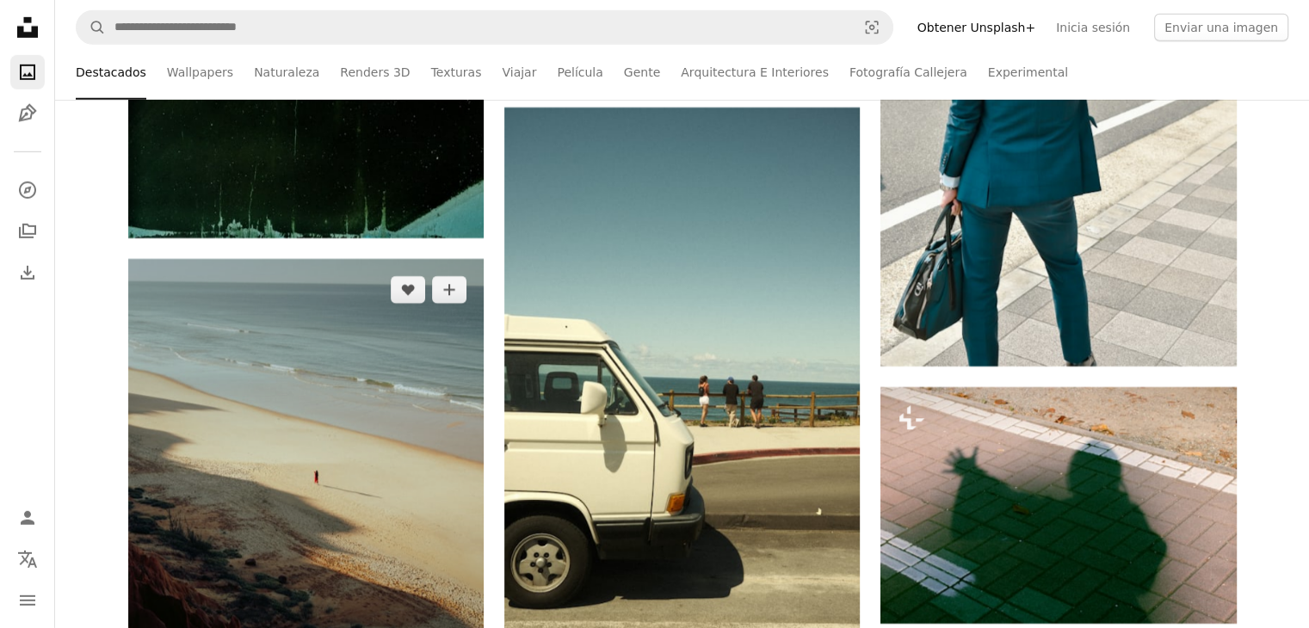
click at [375, 419] on img at bounding box center [305, 481] width 355 height 445
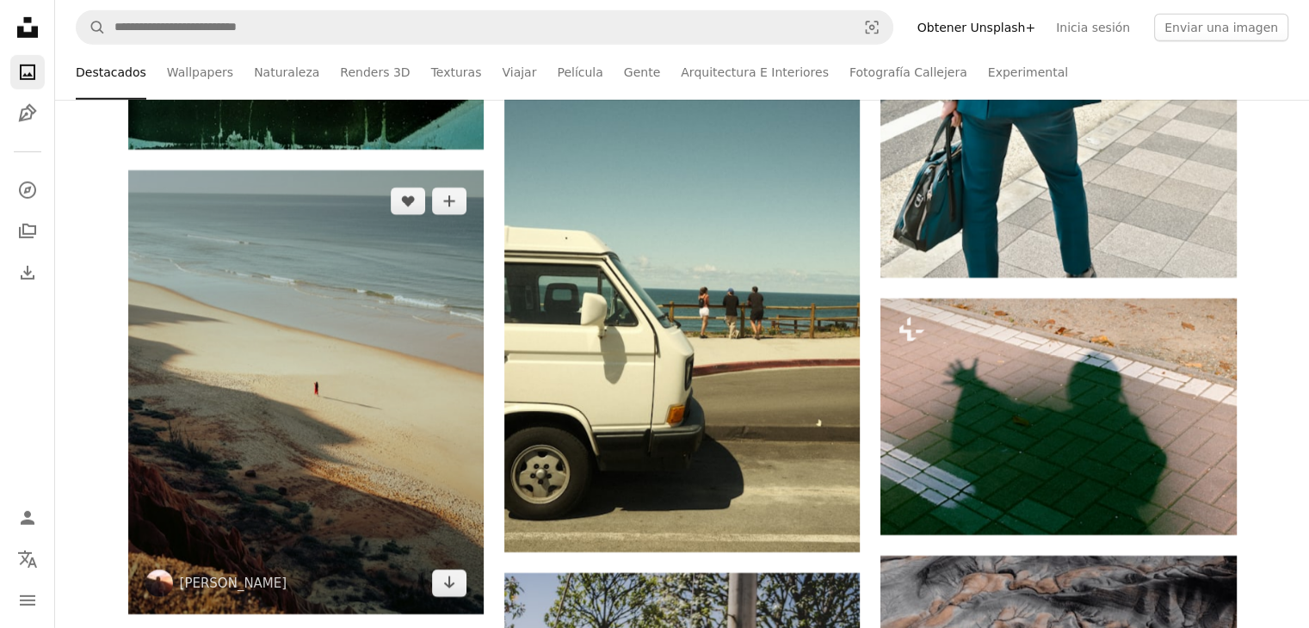
scroll to position [103680, 0]
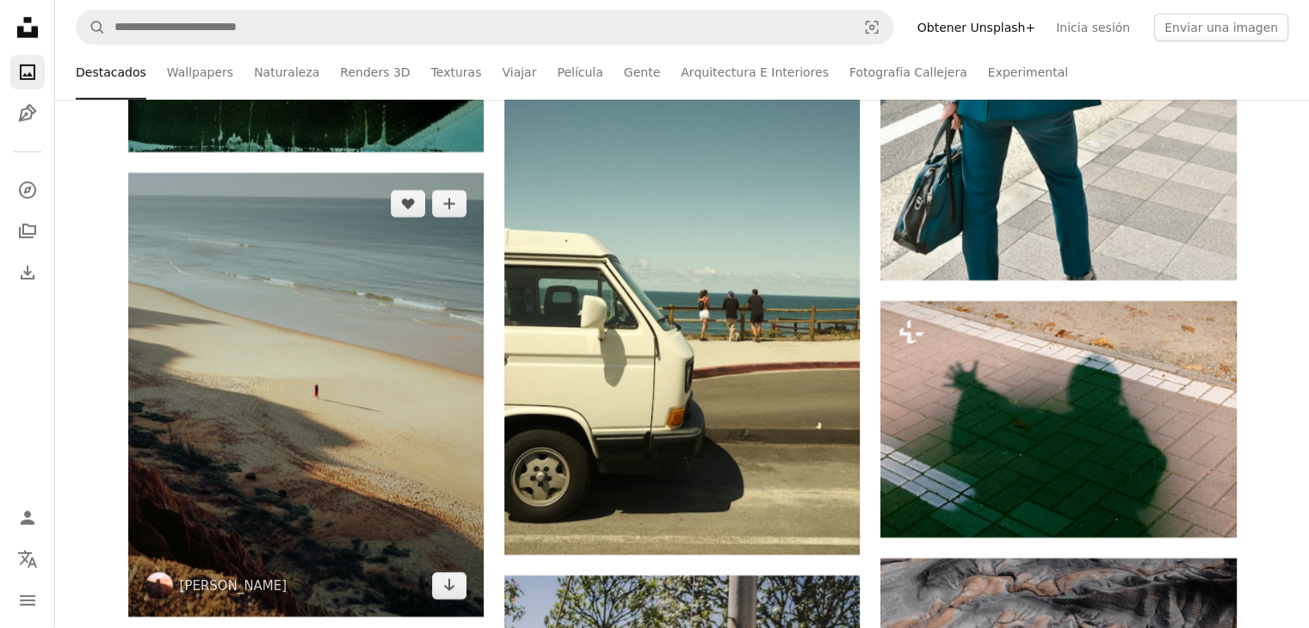
click at [403, 461] on img at bounding box center [305, 395] width 355 height 445
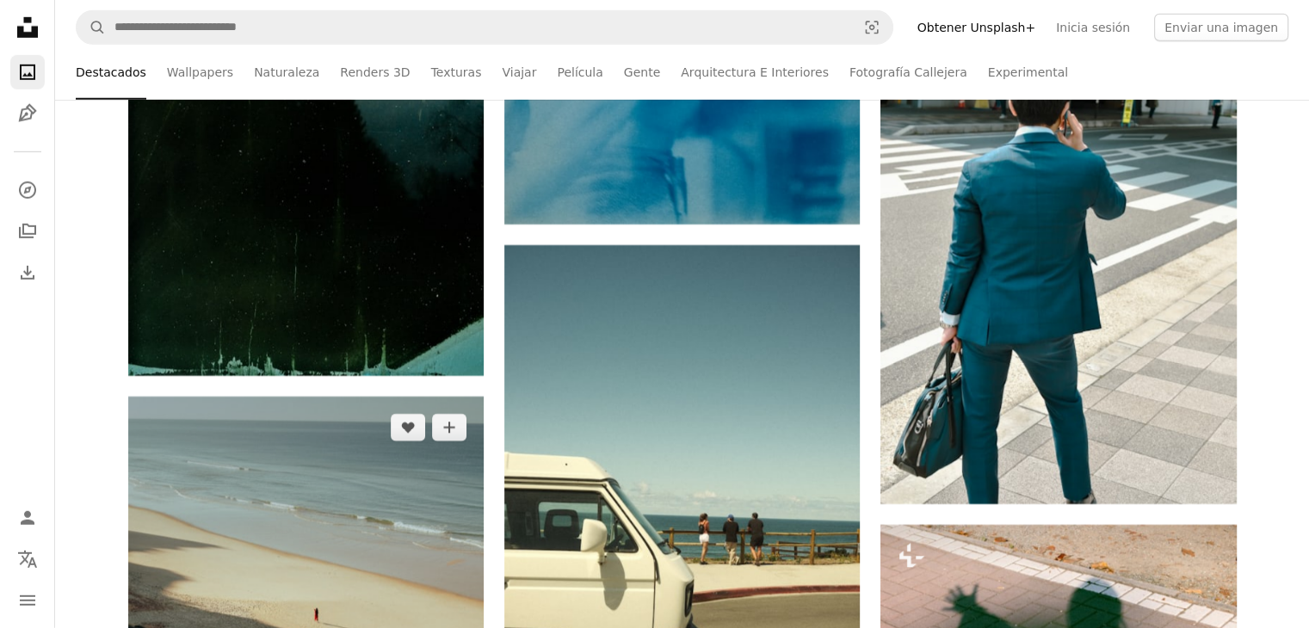
scroll to position [103422, 0]
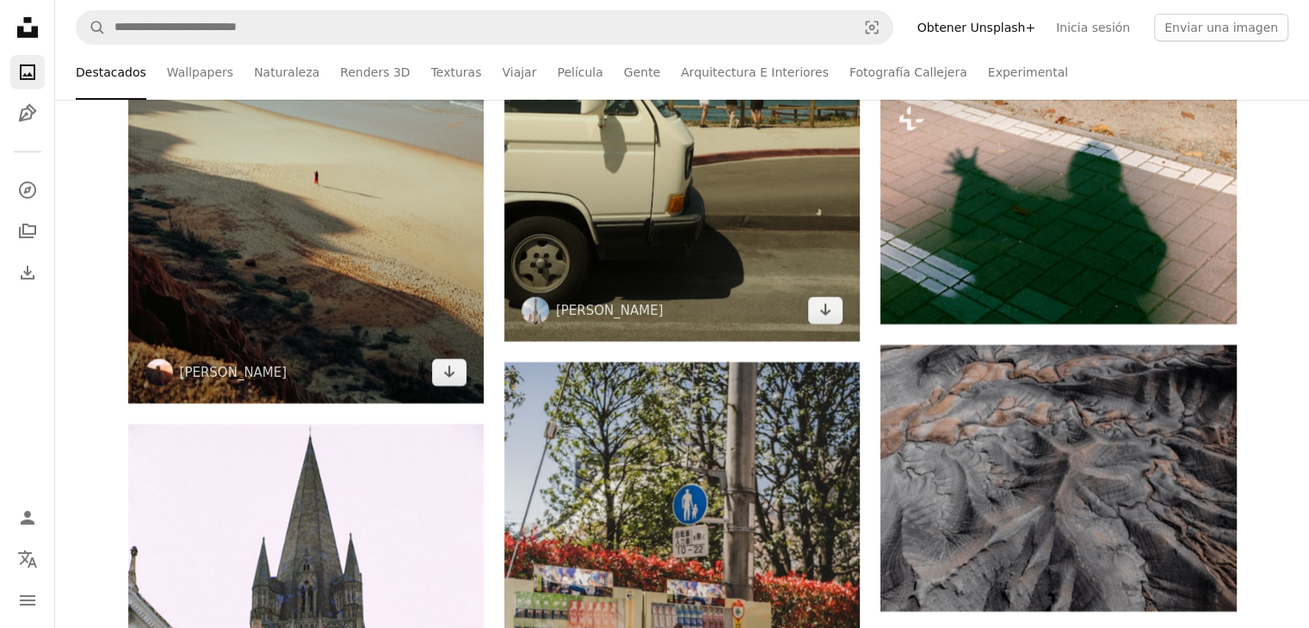
scroll to position [104111, 0]
